Goal: Obtain resource: Download file/media

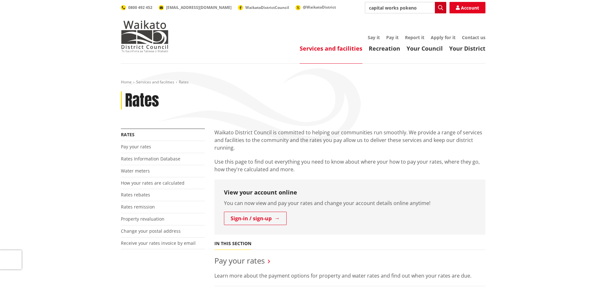
type input "capital works pokeno"
click at [438, 9] on button "Search" at bounding box center [440, 7] width 11 height 11
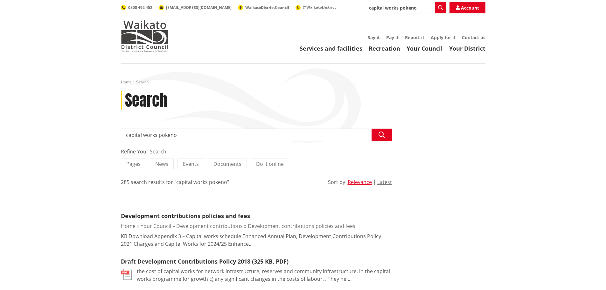
drag, startPoint x: 421, startPoint y: 11, endPoint x: 353, endPoint y: 7, distance: 67.9
click at [353, 7] on div "Search capital works [GEOGRAPHIC_DATA] Search Account 0800 492 452 [EMAIL_ADDRE…" at bounding box center [303, 7] width 365 height 11
type input "long term plan"
click at [439, 10] on button "Search" at bounding box center [440, 7] width 11 height 11
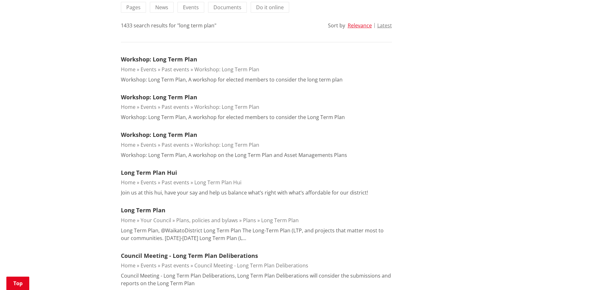
scroll to position [159, 0]
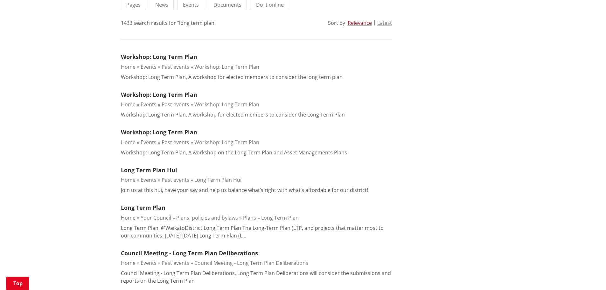
click at [282, 219] on link "Long Term Plan" at bounding box center [280, 217] width 38 height 7
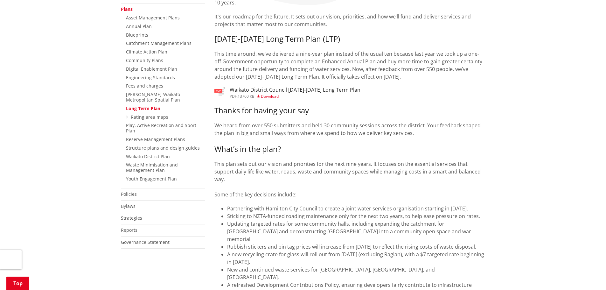
scroll to position [127, 0]
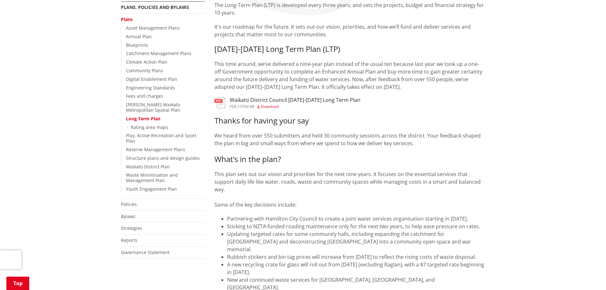
click at [278, 104] on span "Download" at bounding box center [270, 106] width 18 height 5
